Goal: Task Accomplishment & Management: Complete application form

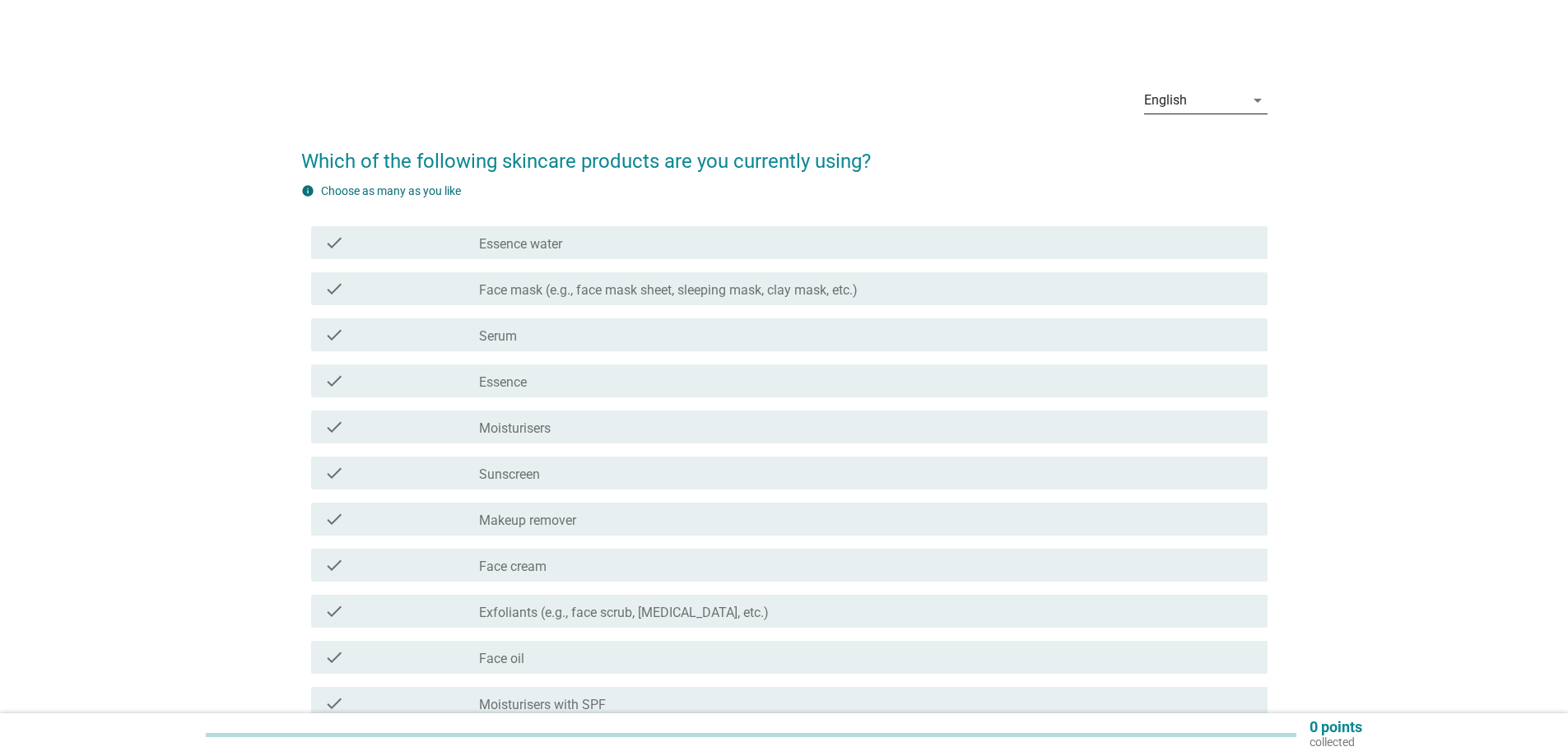
click at [1166, 113] on div "English" at bounding box center [1194, 100] width 100 height 27
click at [1164, 154] on div "Bahasa Melayu" at bounding box center [1205, 154] width 97 height 20
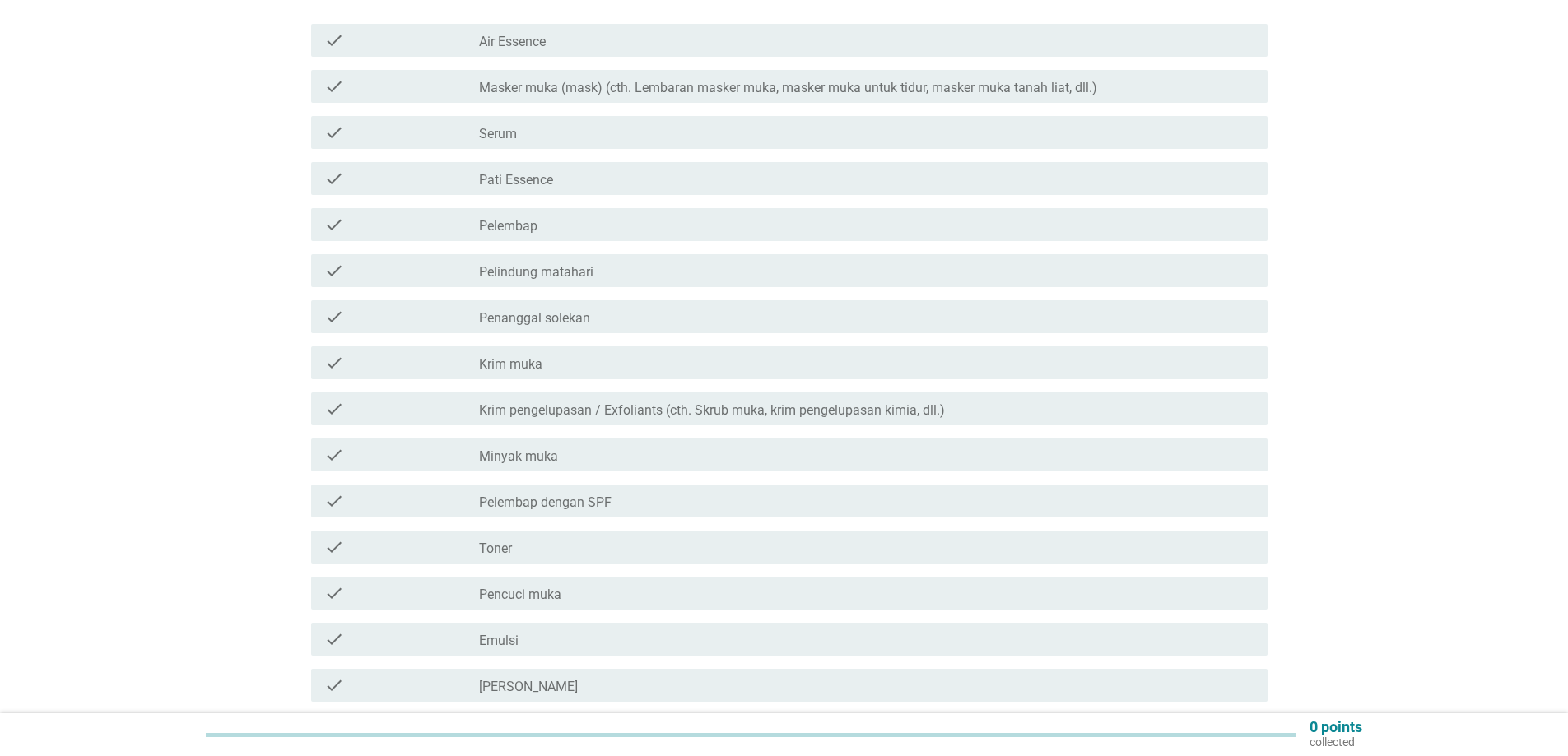
scroll to position [247, 0]
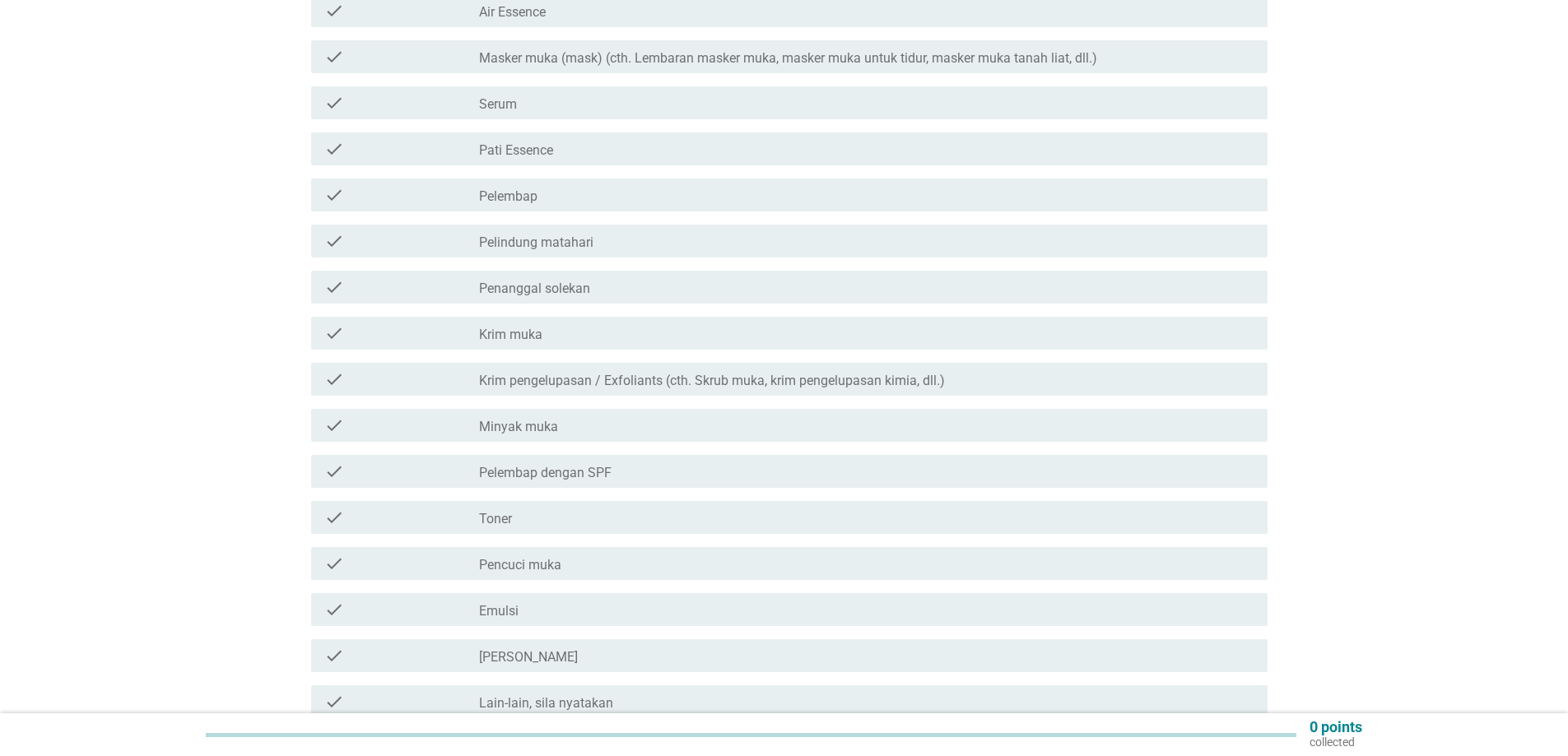
click at [533, 557] on label "Pencuci muka" at bounding box center [520, 565] width 83 height 17
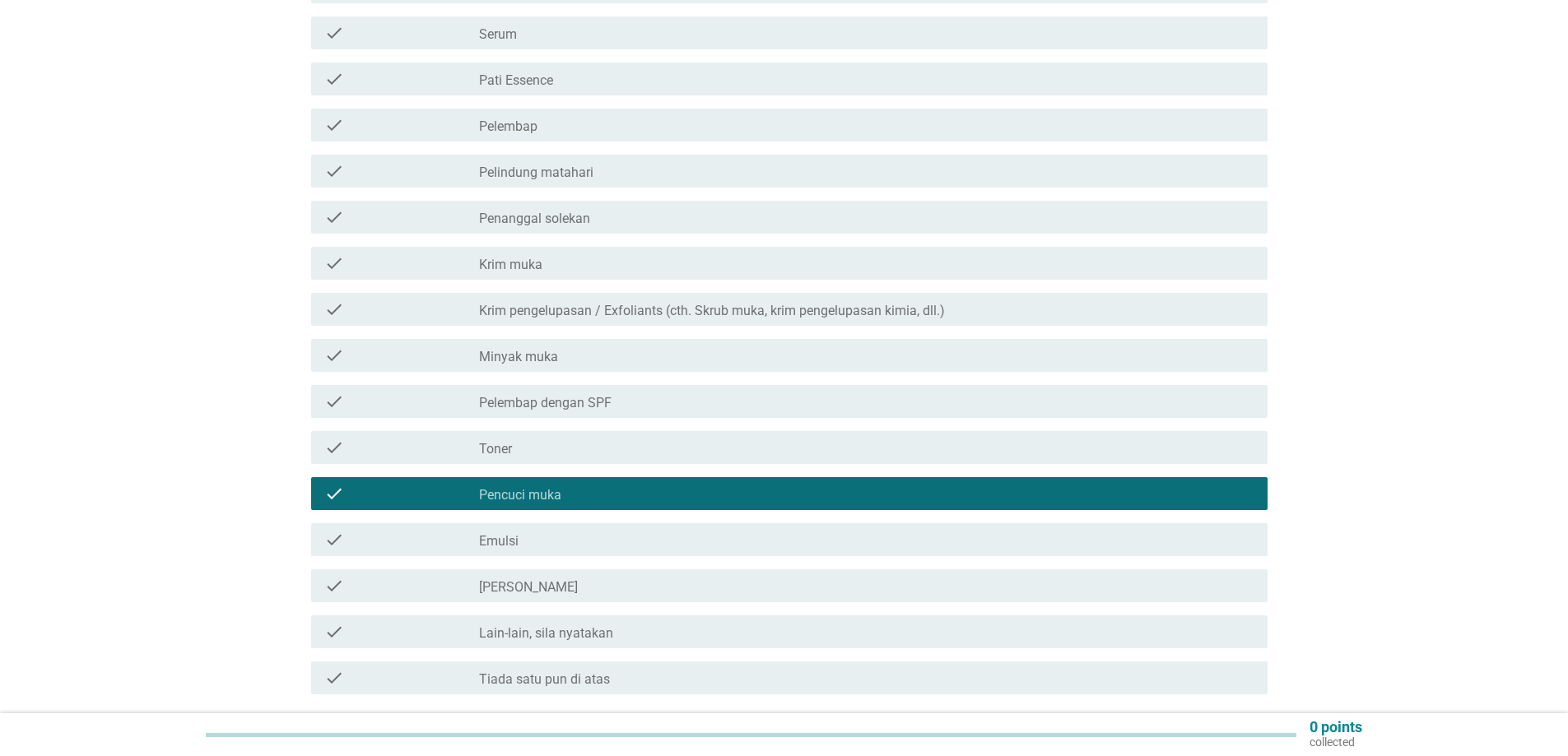
scroll to position [411, 0]
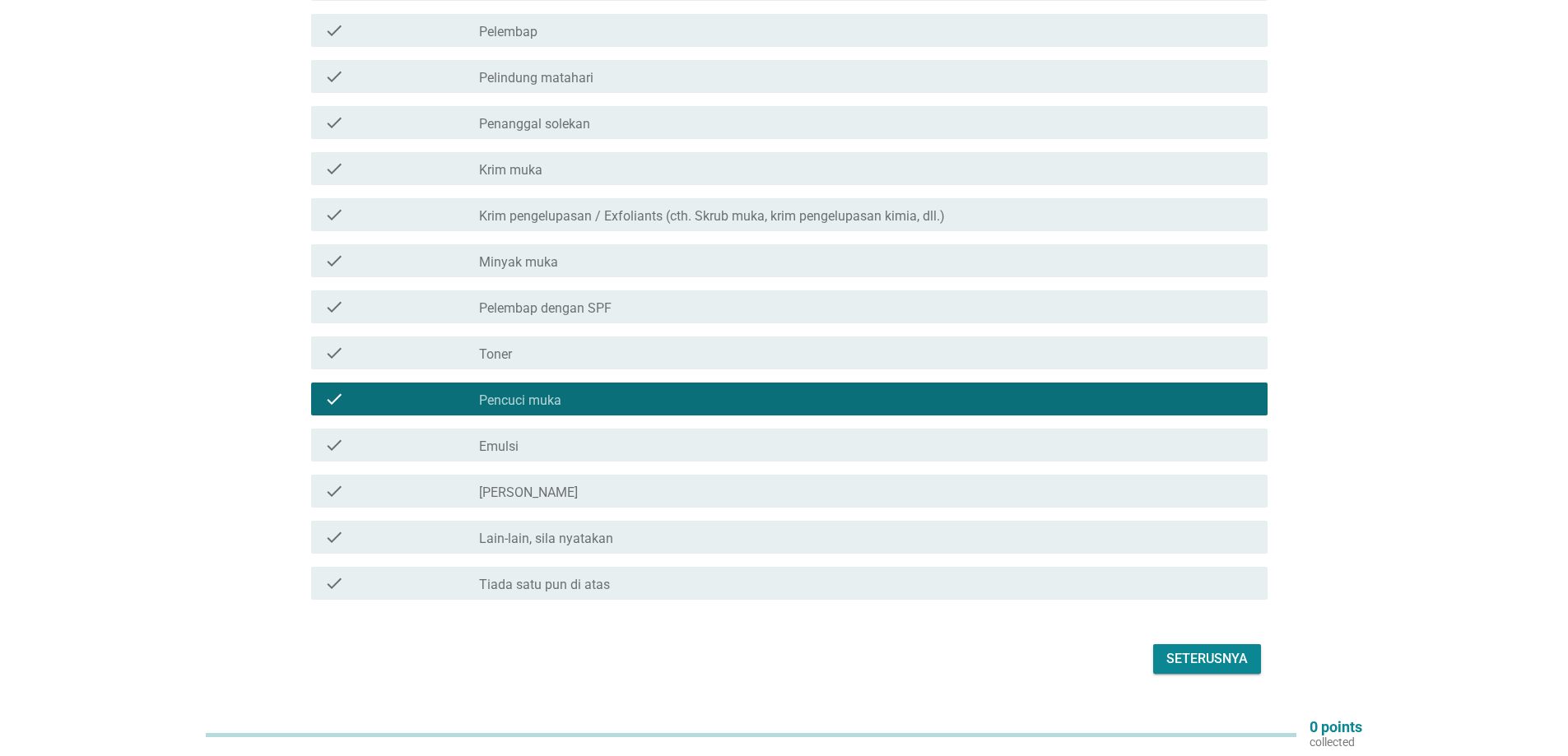
click at [1192, 649] on div "Seterusnya" at bounding box center [1207, 659] width 82 height 20
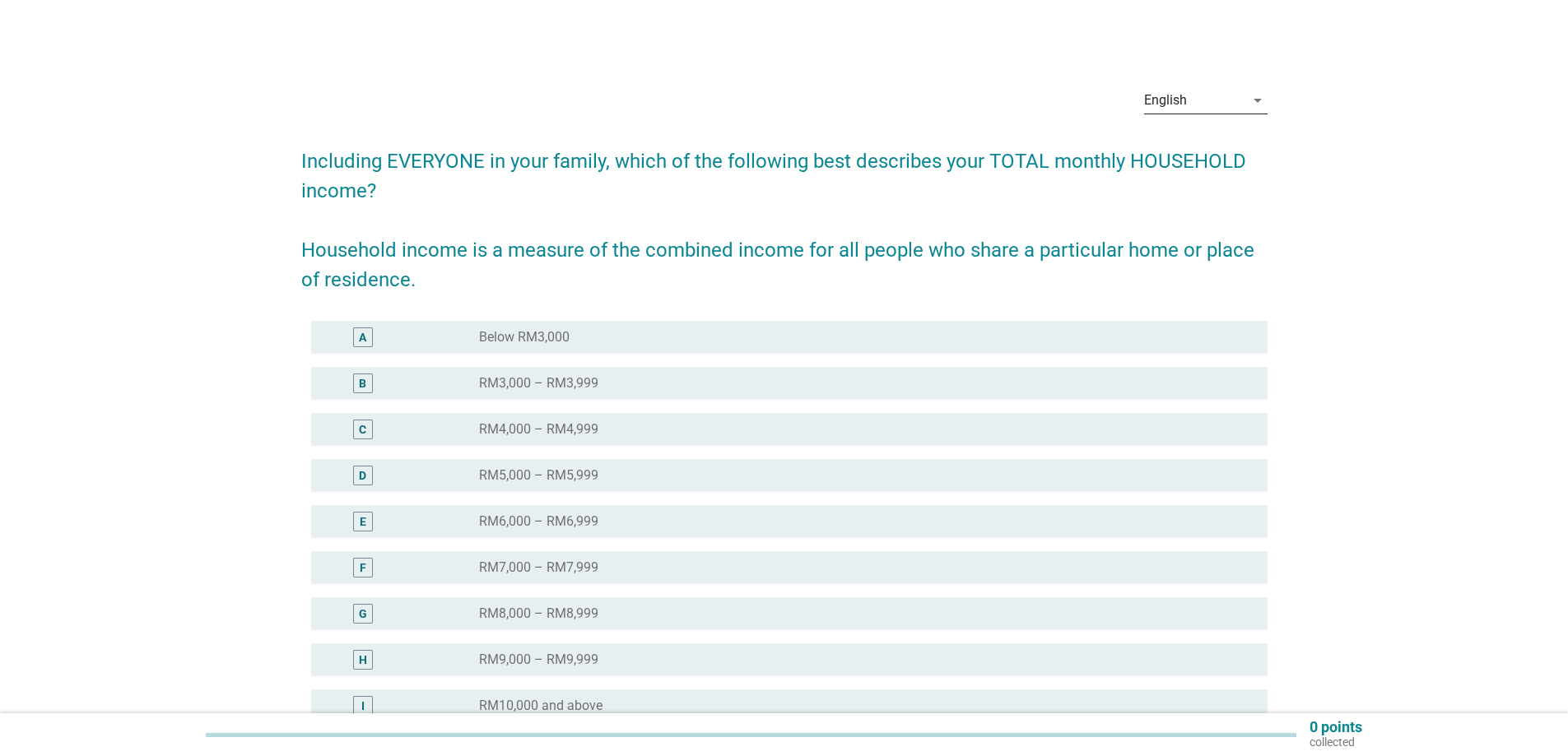
click at [1161, 98] on div "English" at bounding box center [1165, 100] width 43 height 15
click at [1173, 164] on div "Bahasa Melayu" at bounding box center [1205, 153] width 97 height 39
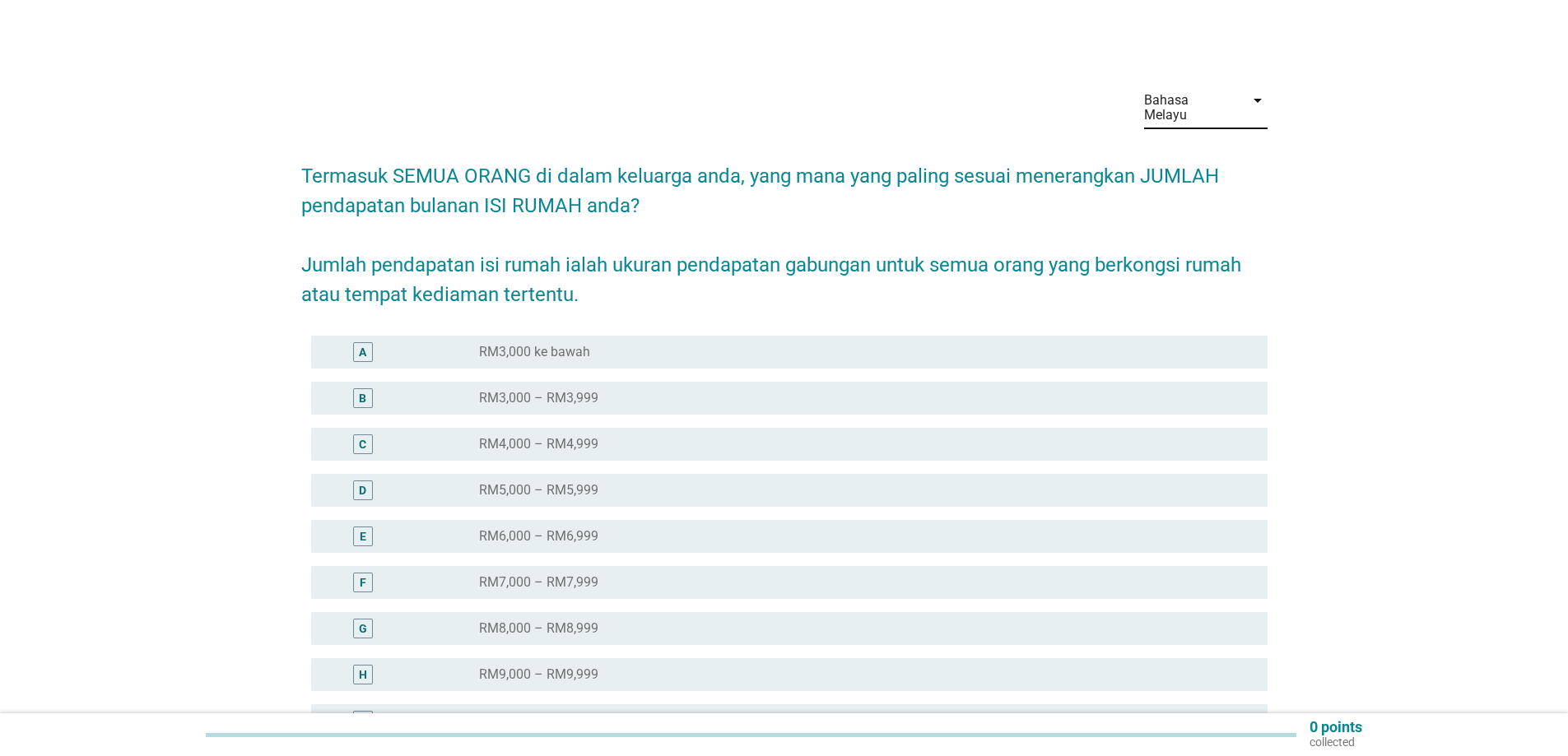
click at [513, 344] on label "RM3,000 ke bawah" at bounding box center [534, 352] width 111 height 17
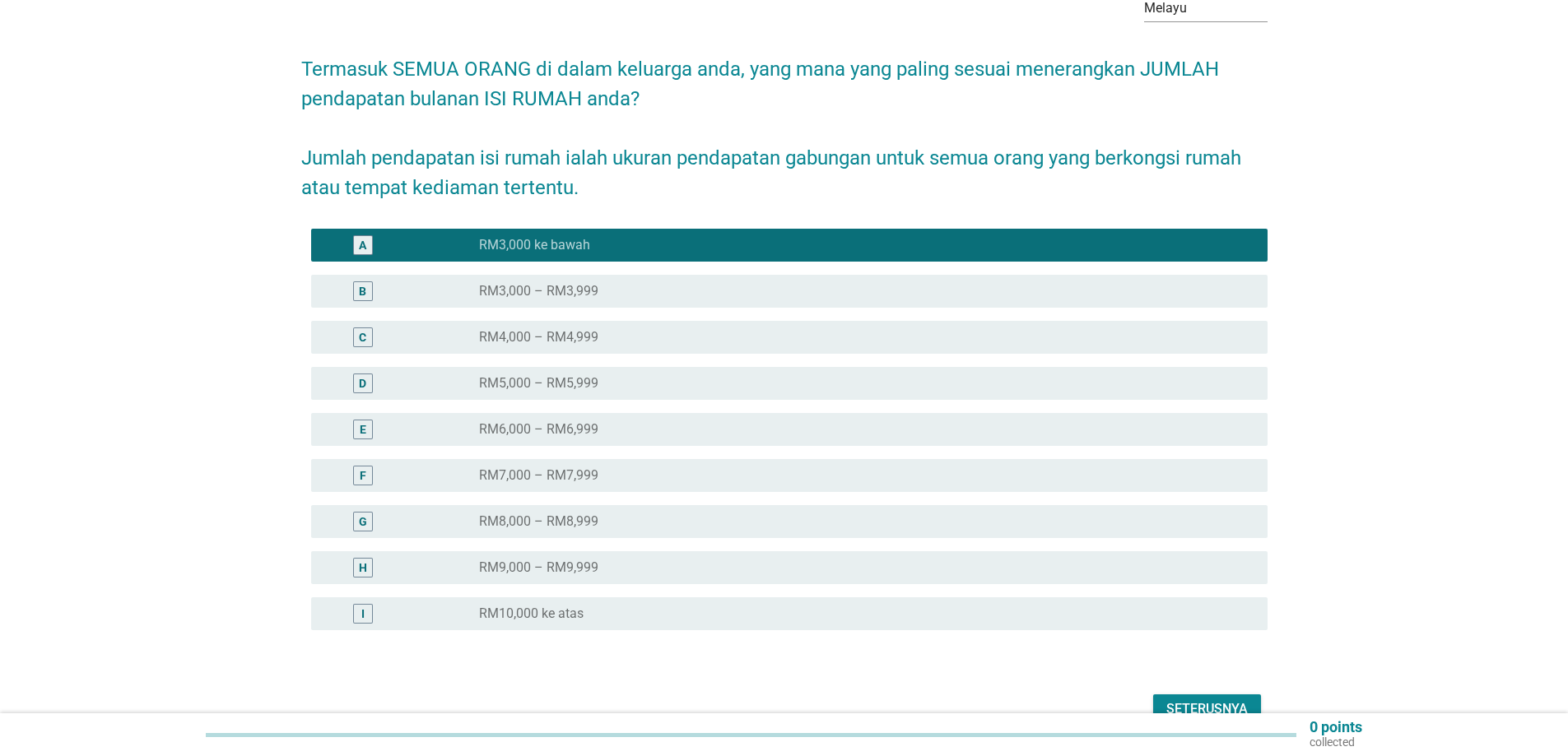
scroll to position [182, 0]
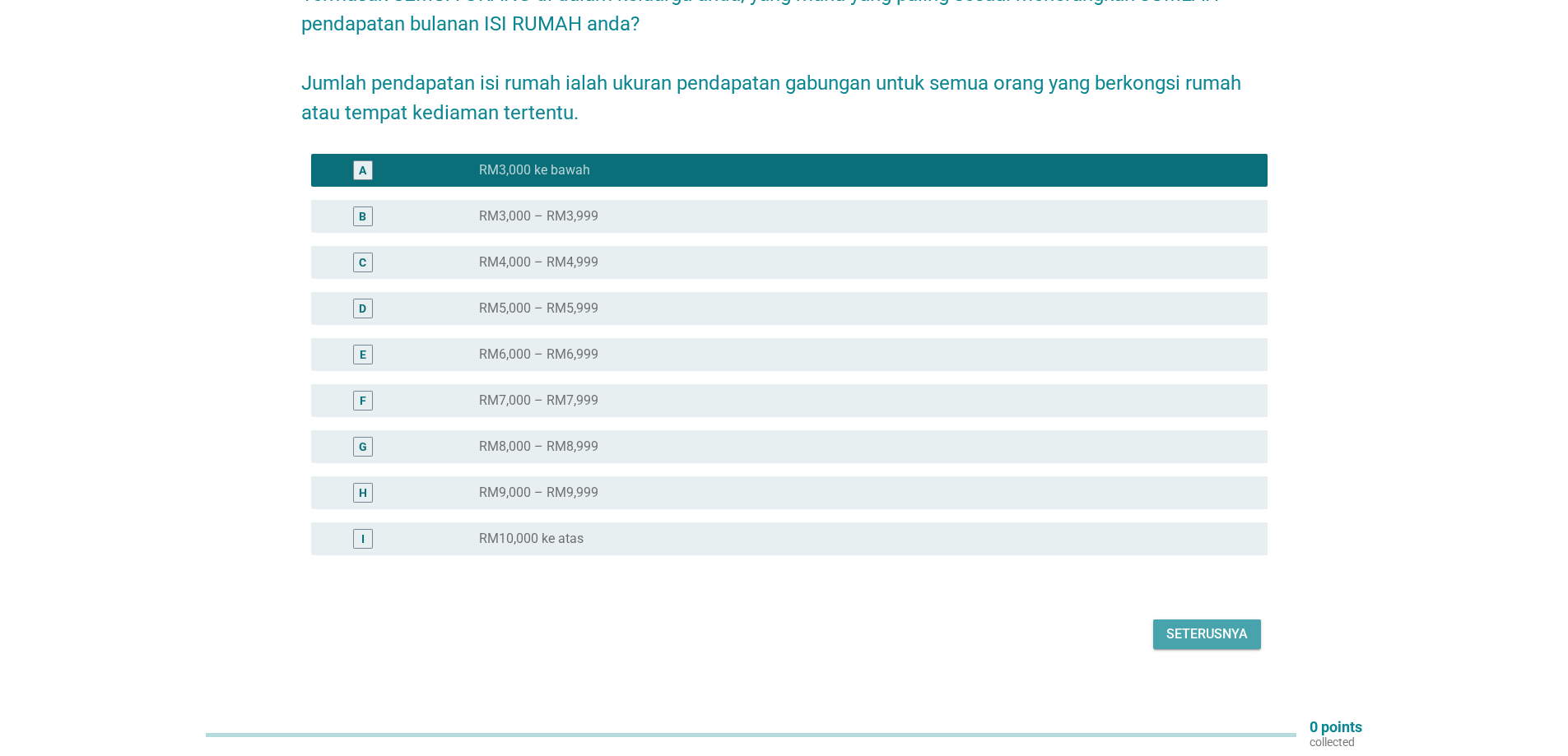
click at [1230, 624] on div "Seterusnya" at bounding box center [1207, 634] width 82 height 20
